Goal: Check status: Check status

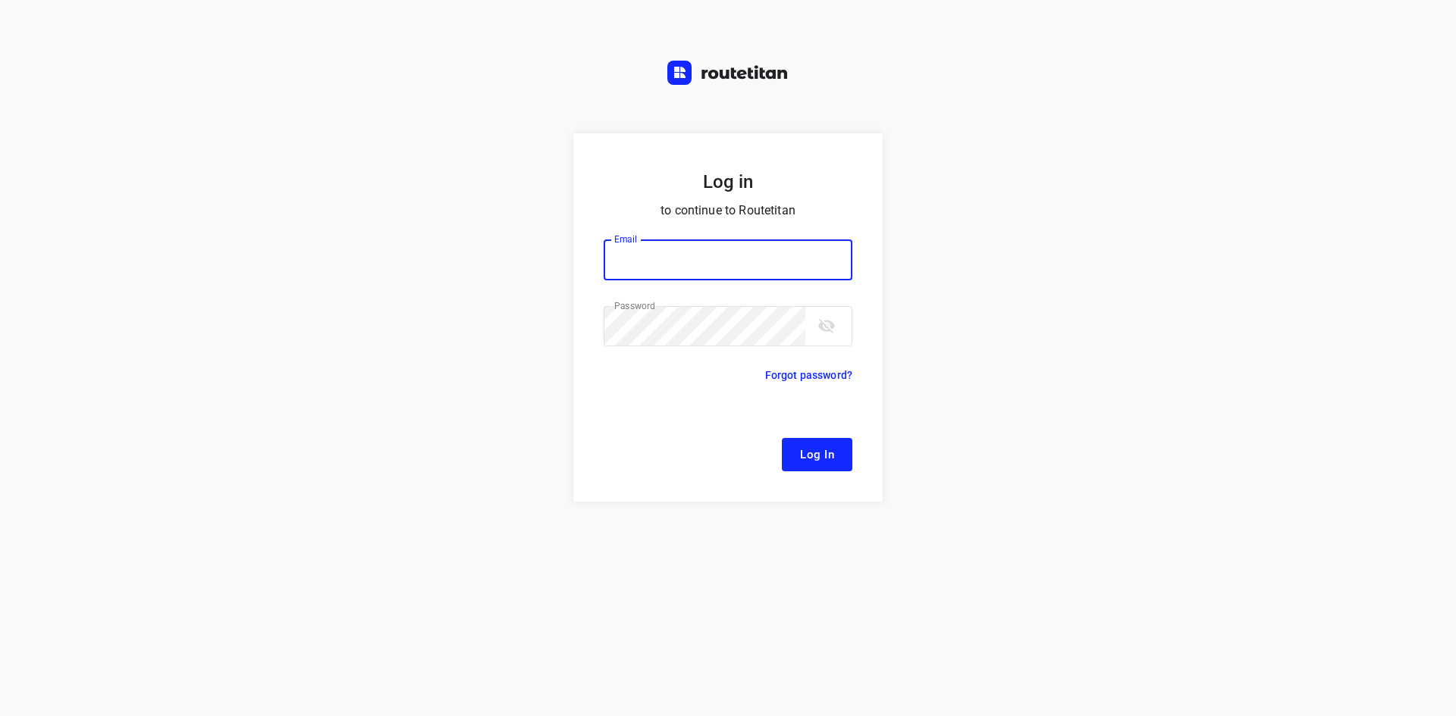
type input "[EMAIL_ADDRESS][DOMAIN_NAME]"
drag, startPoint x: 836, startPoint y: 461, endPoint x: 819, endPoint y: 461, distance: 17.4
click at [835, 461] on button "Log In" at bounding box center [817, 454] width 71 height 33
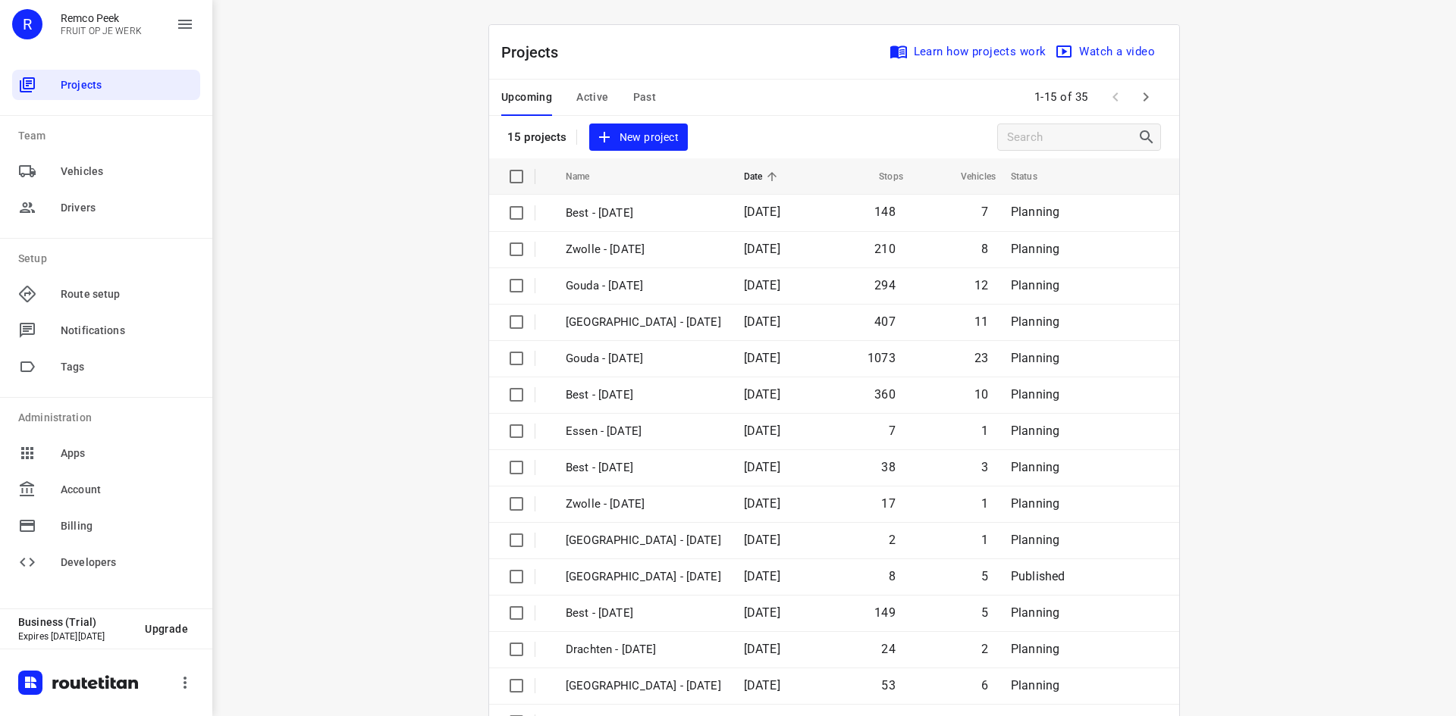
click at [638, 84] on button "Past" at bounding box center [645, 98] width 24 height 36
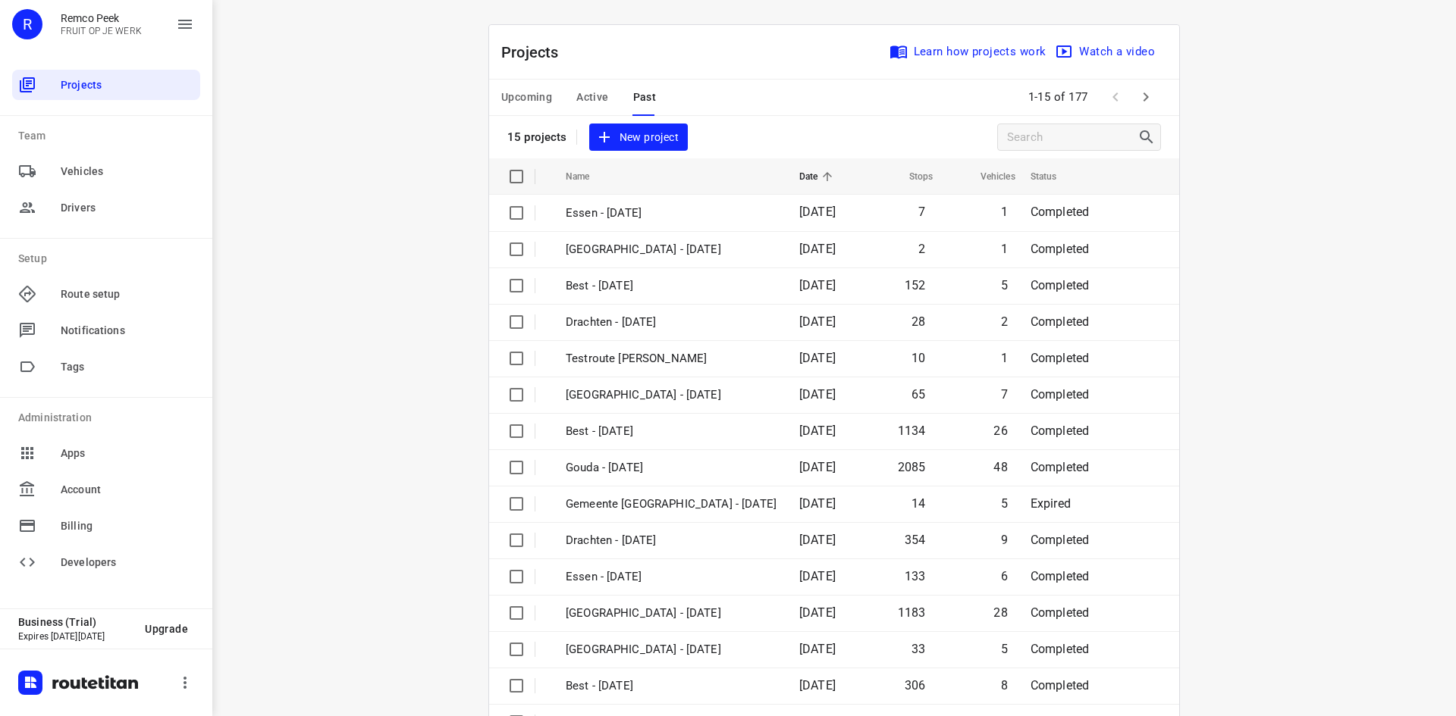
click at [1141, 100] on icon "button" at bounding box center [1145, 97] width 18 height 18
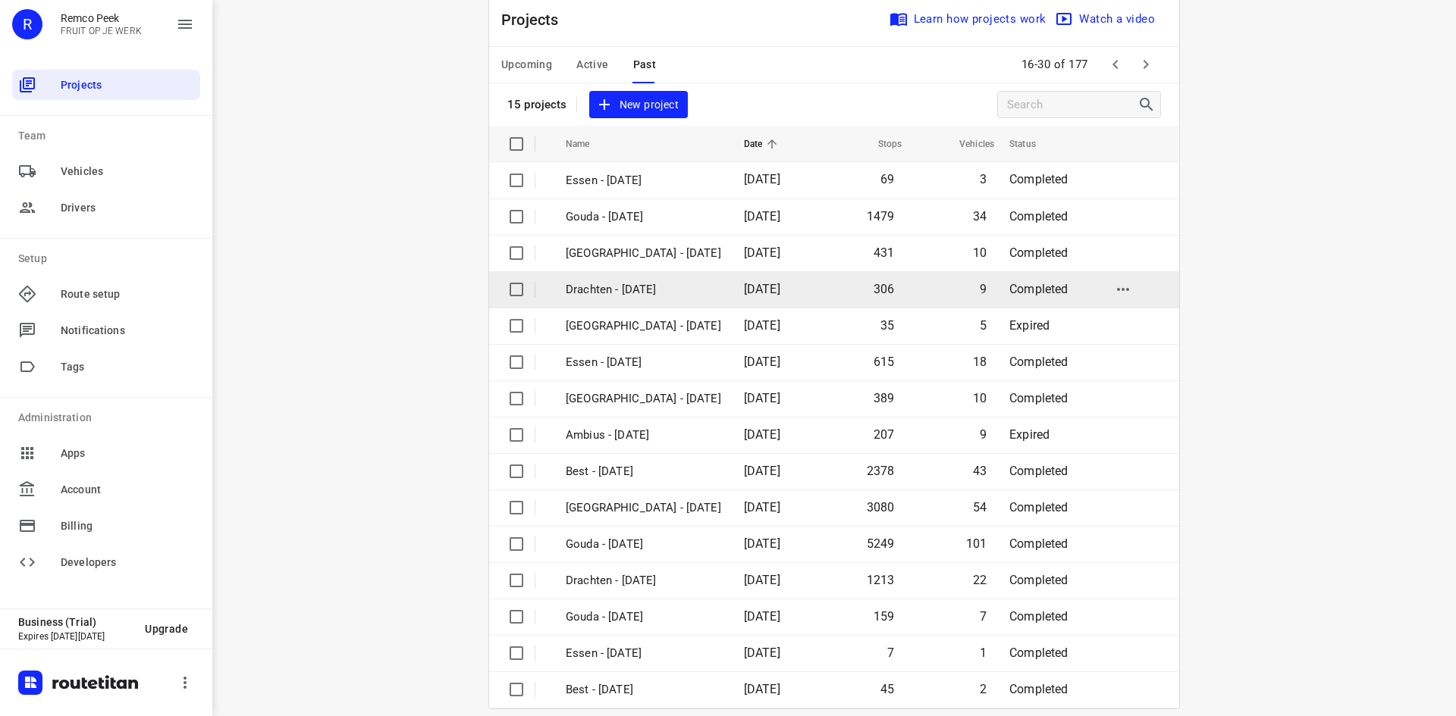
scroll to position [50, 0]
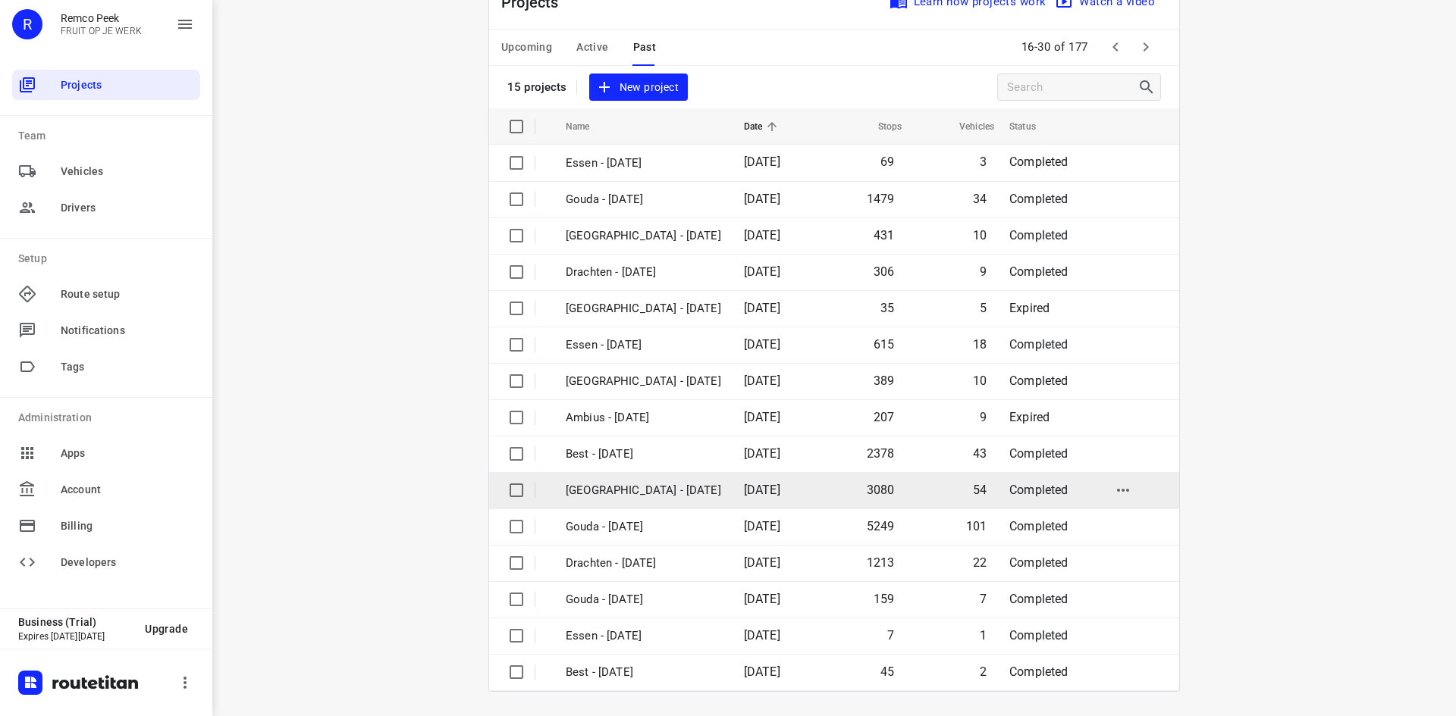
click at [652, 486] on p "[GEOGRAPHIC_DATA] - [DATE]" at bounding box center [643, 490] width 155 height 17
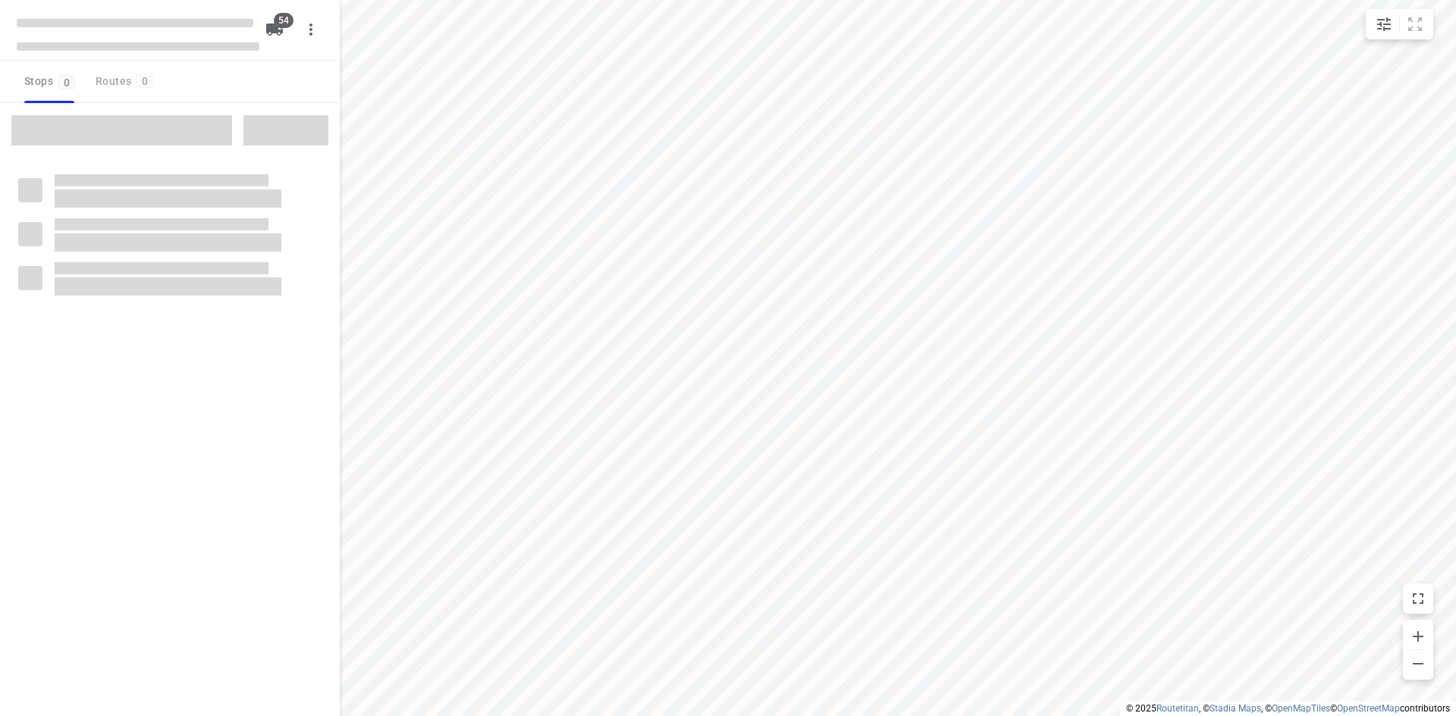
checkbox input "true"
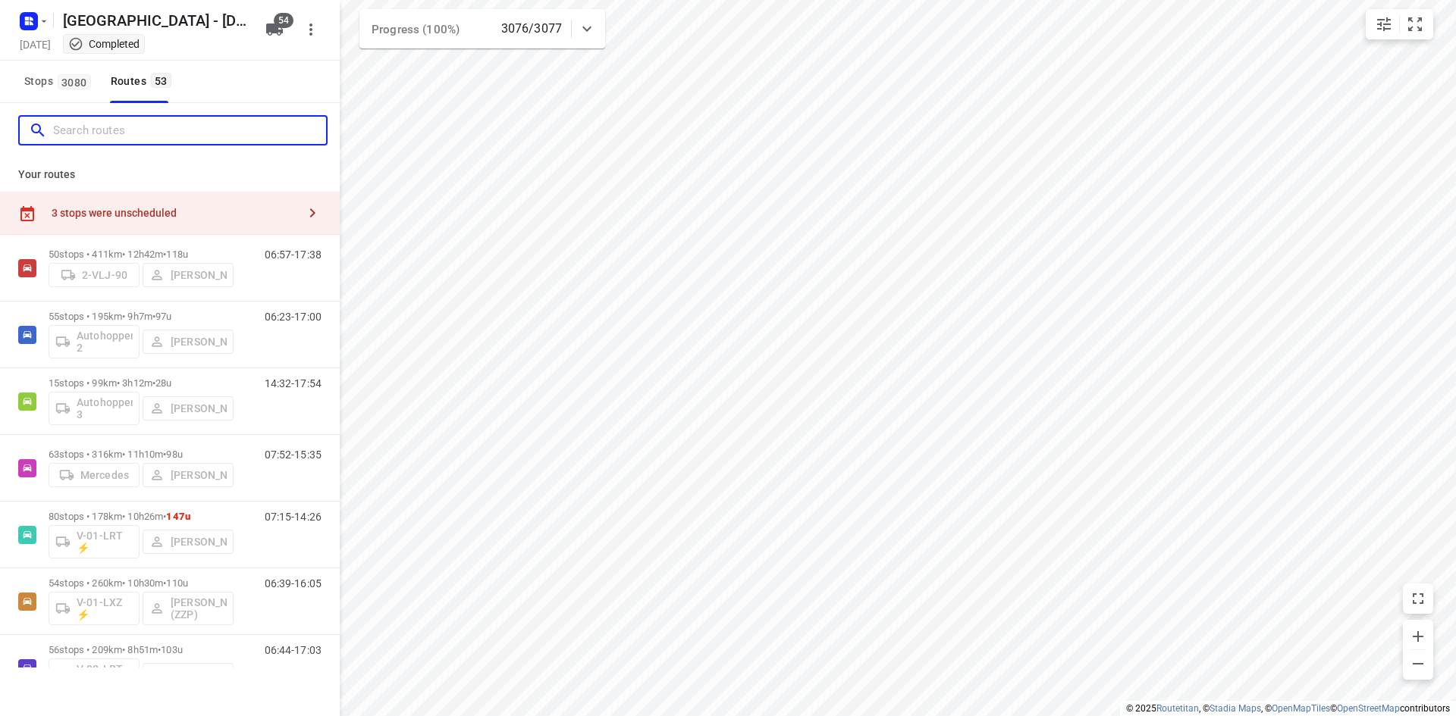
click at [175, 131] on input "Search routes" at bounding box center [189, 131] width 273 height 24
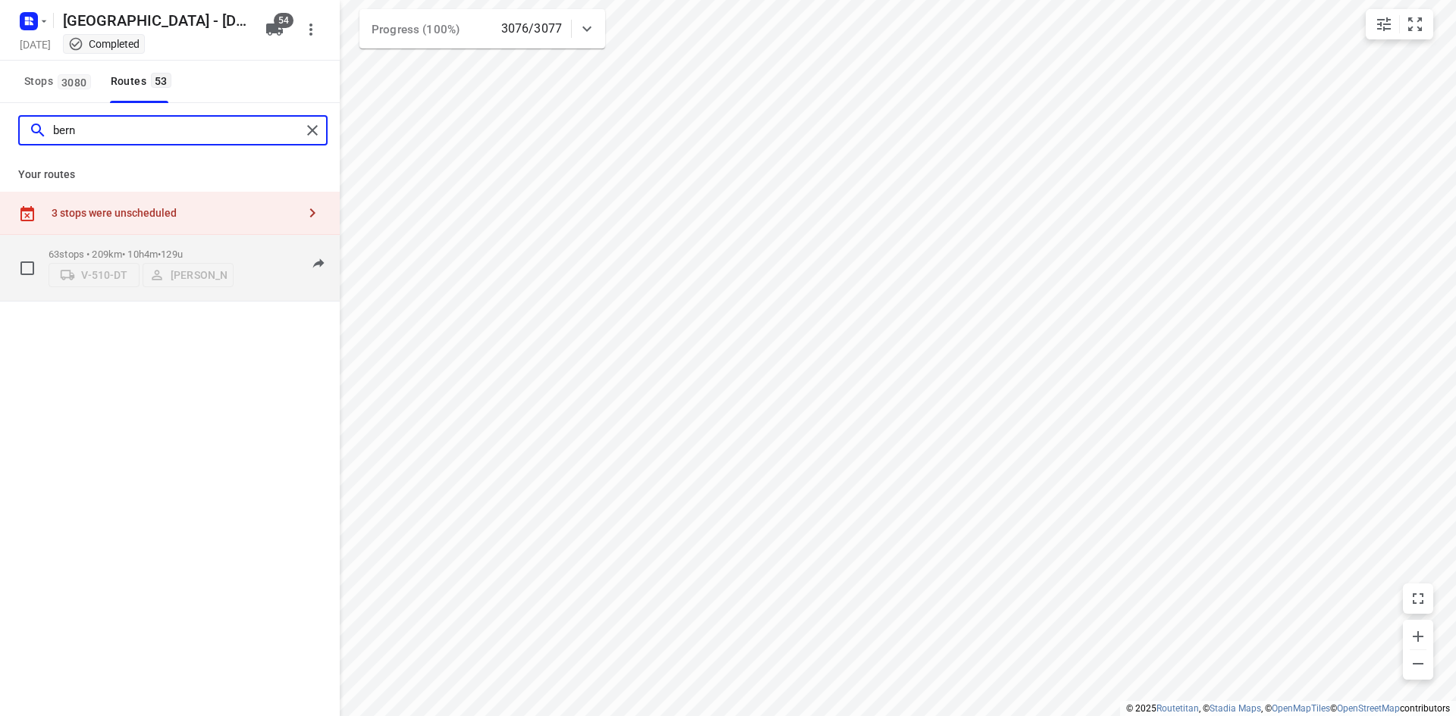
type input "bern"
click at [246, 254] on div "06:37-17:00" at bounding box center [284, 272] width 76 height 46
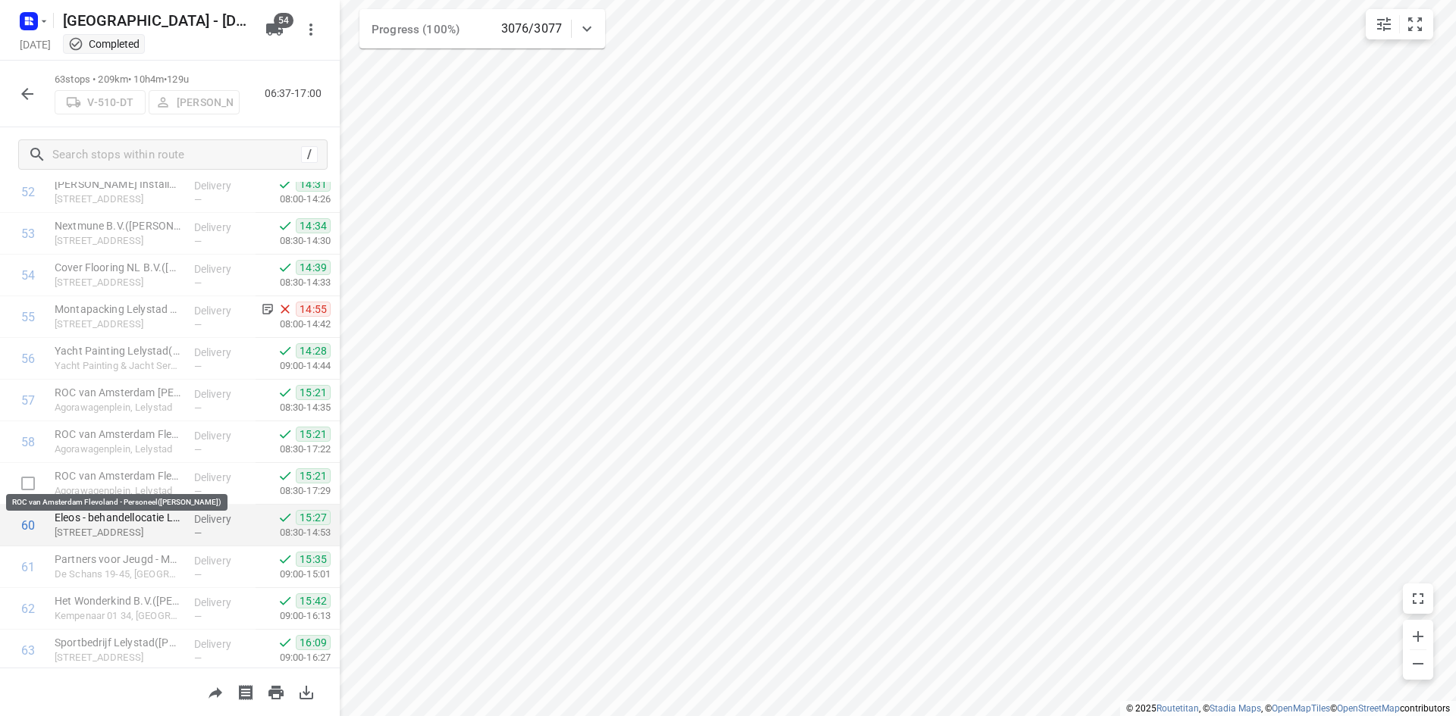
scroll to position [2302, 0]
